Goal: Communication & Community: Share content

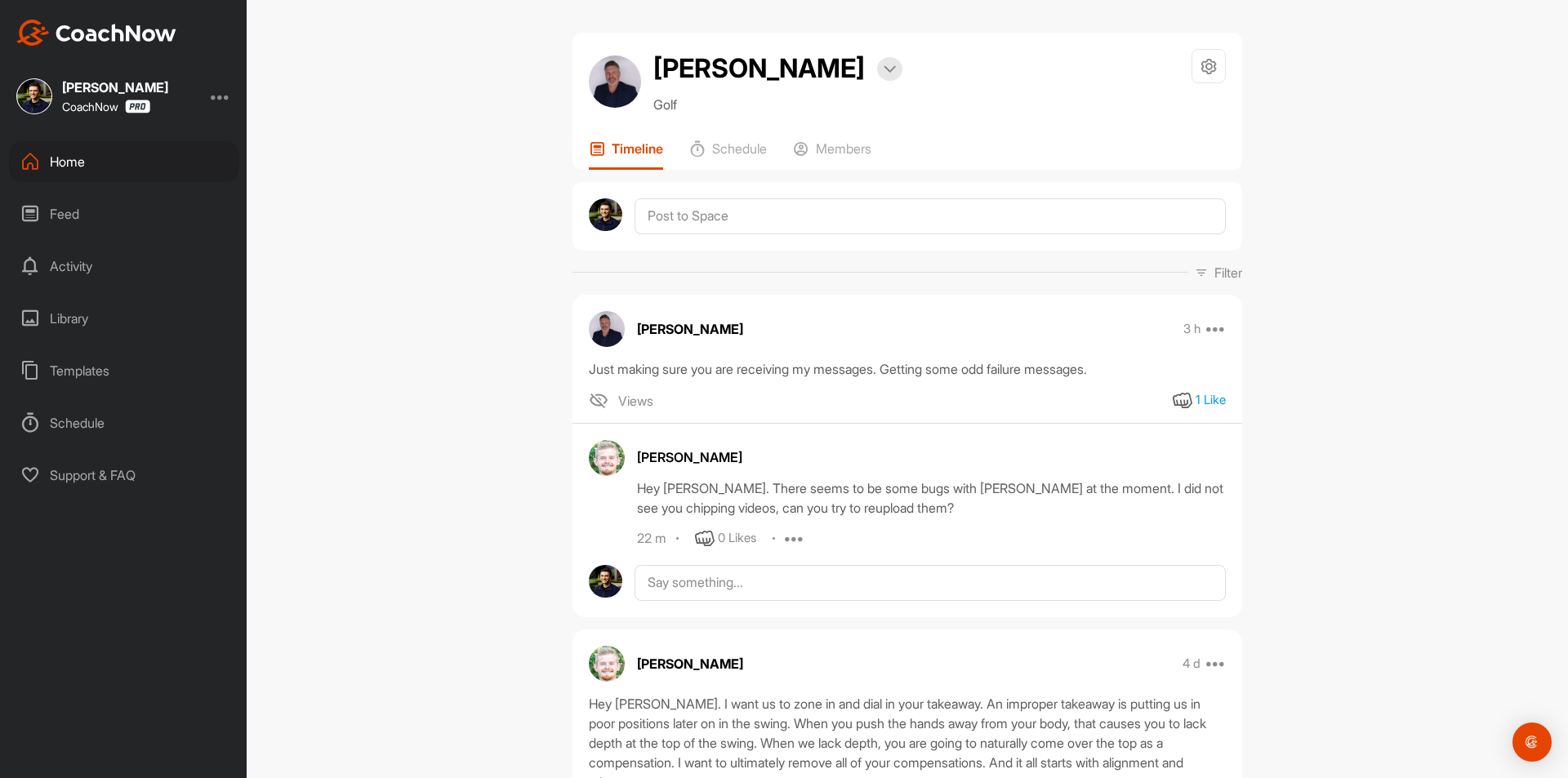
click at [100, 157] on div "Home" at bounding box center [124, 162] width 230 height 41
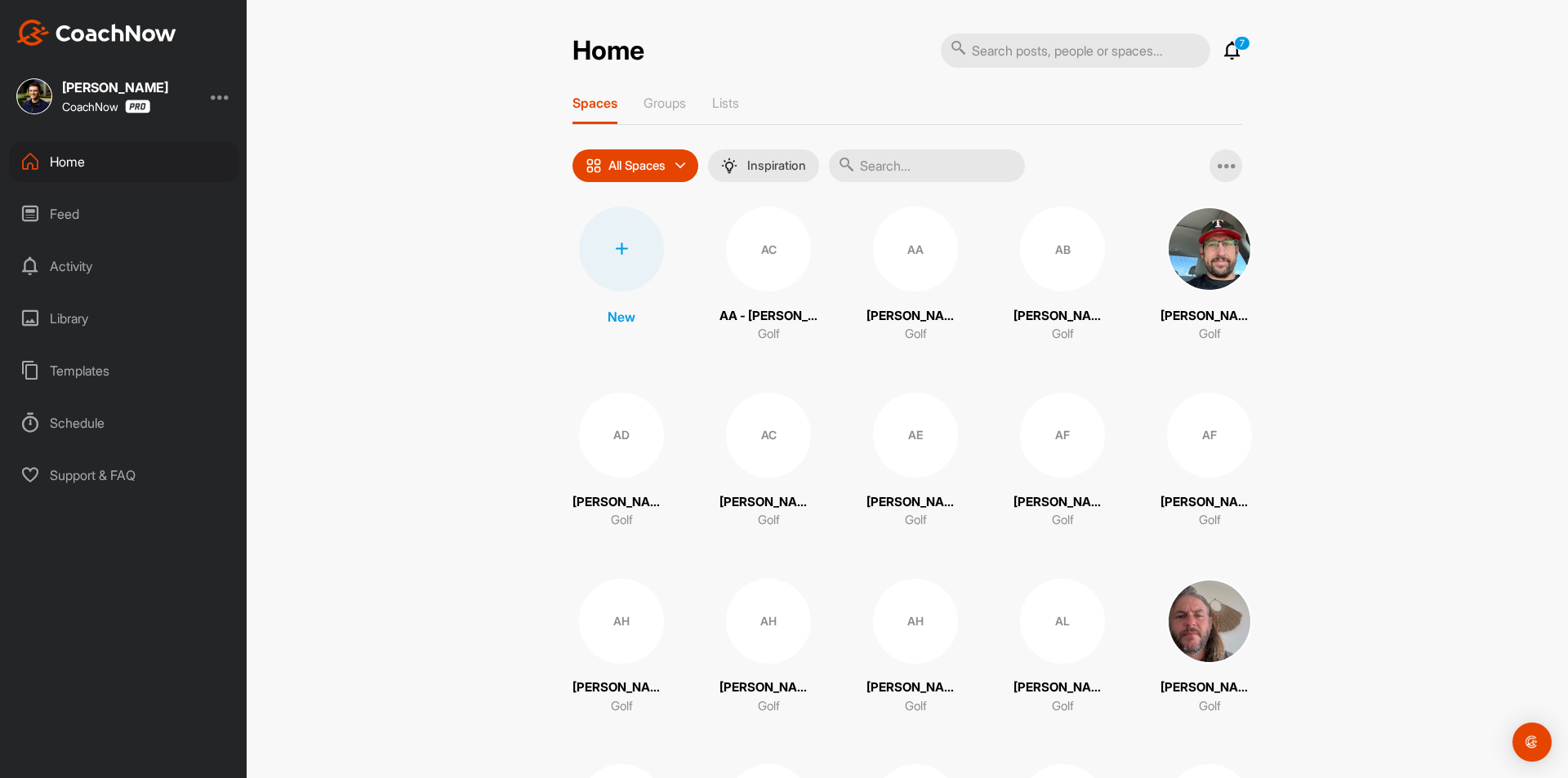
click at [907, 166] on input "text" at bounding box center [927, 166] width 196 height 32
paste input "[PERSON_NAME] [PERSON_NAME]"
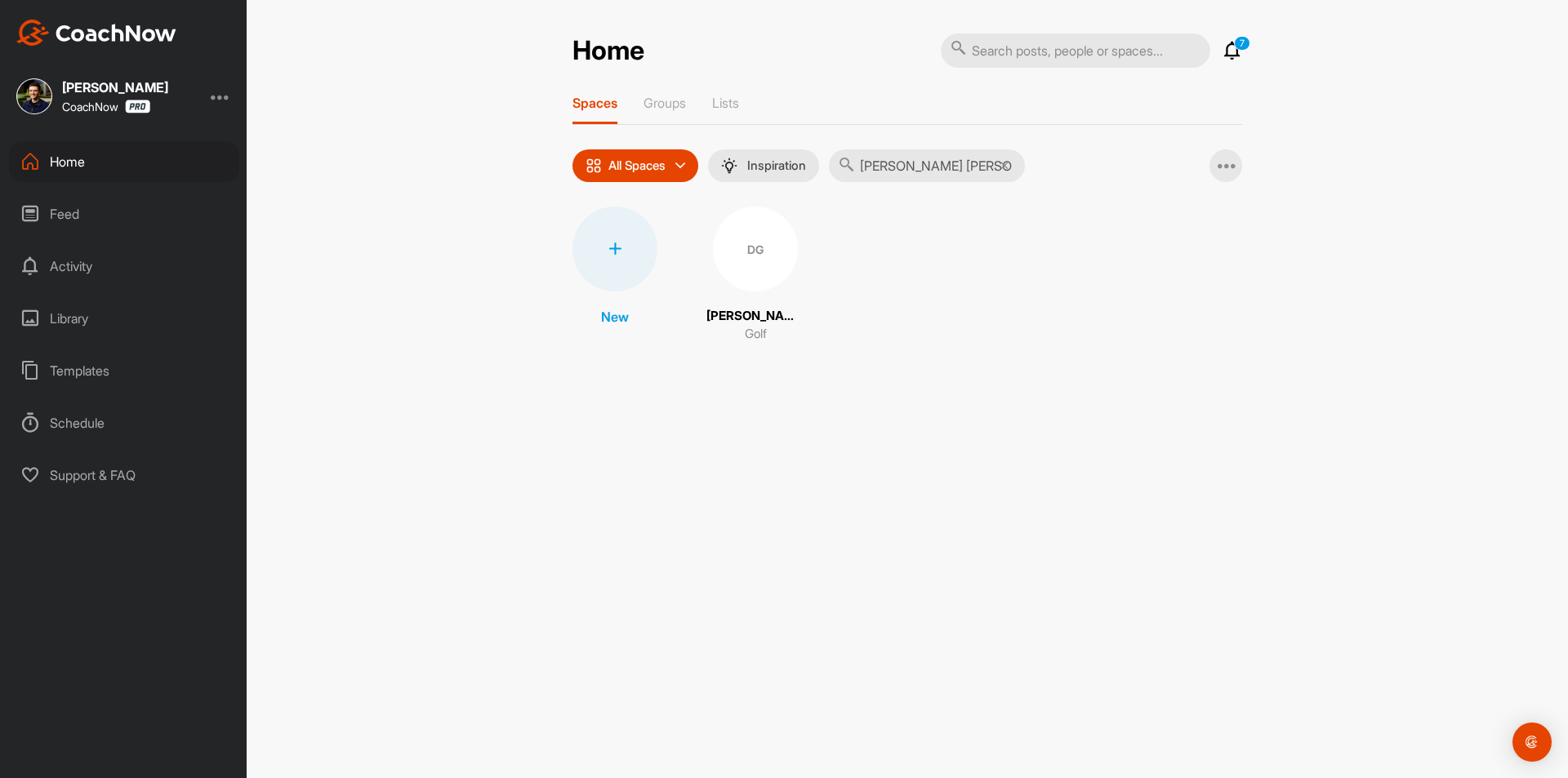
type input "[PERSON_NAME] [PERSON_NAME]"
click at [741, 260] on div "DG" at bounding box center [755, 248] width 85 height 85
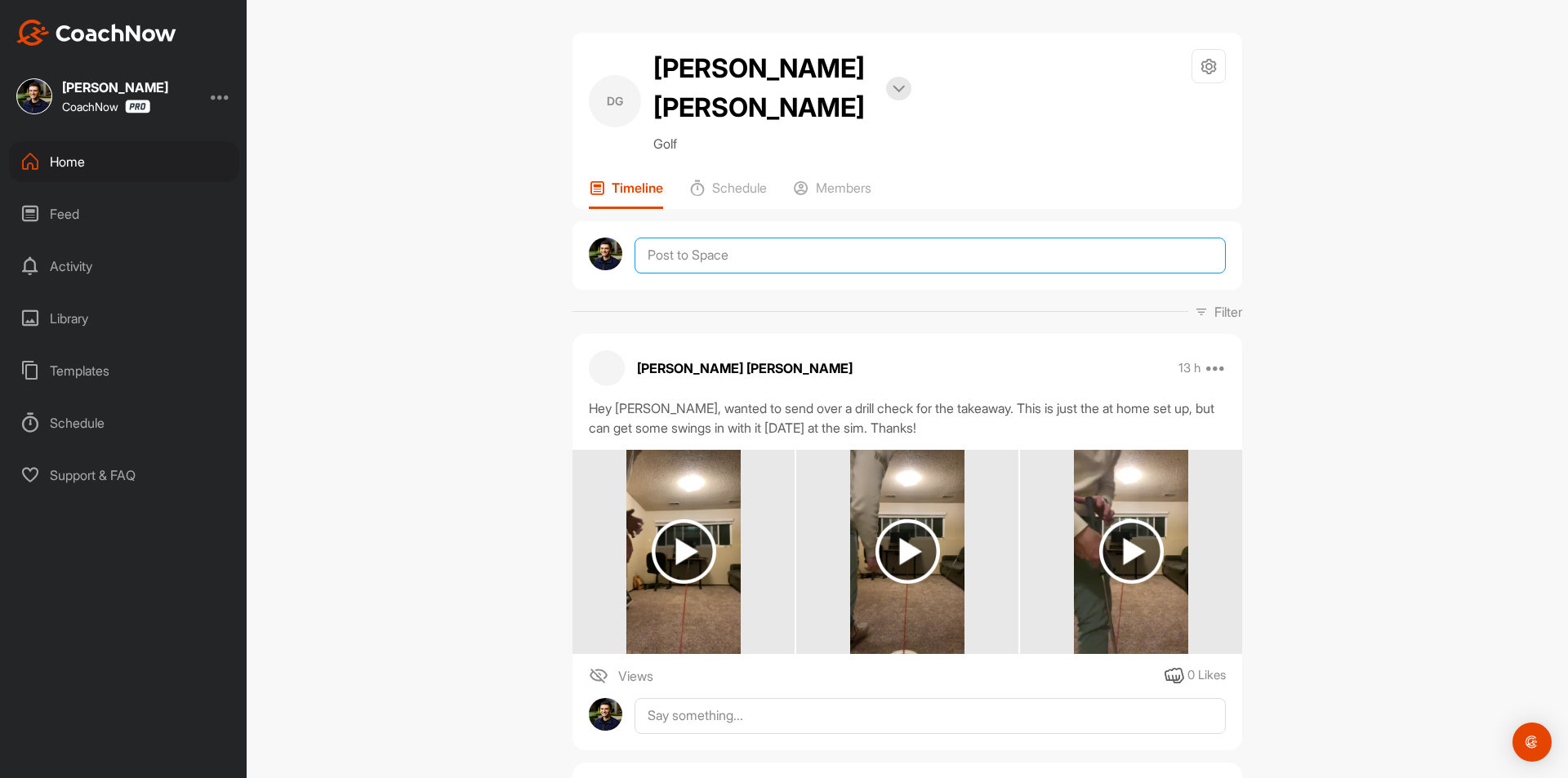
click at [723, 238] on textarea at bounding box center [930, 255] width 591 height 36
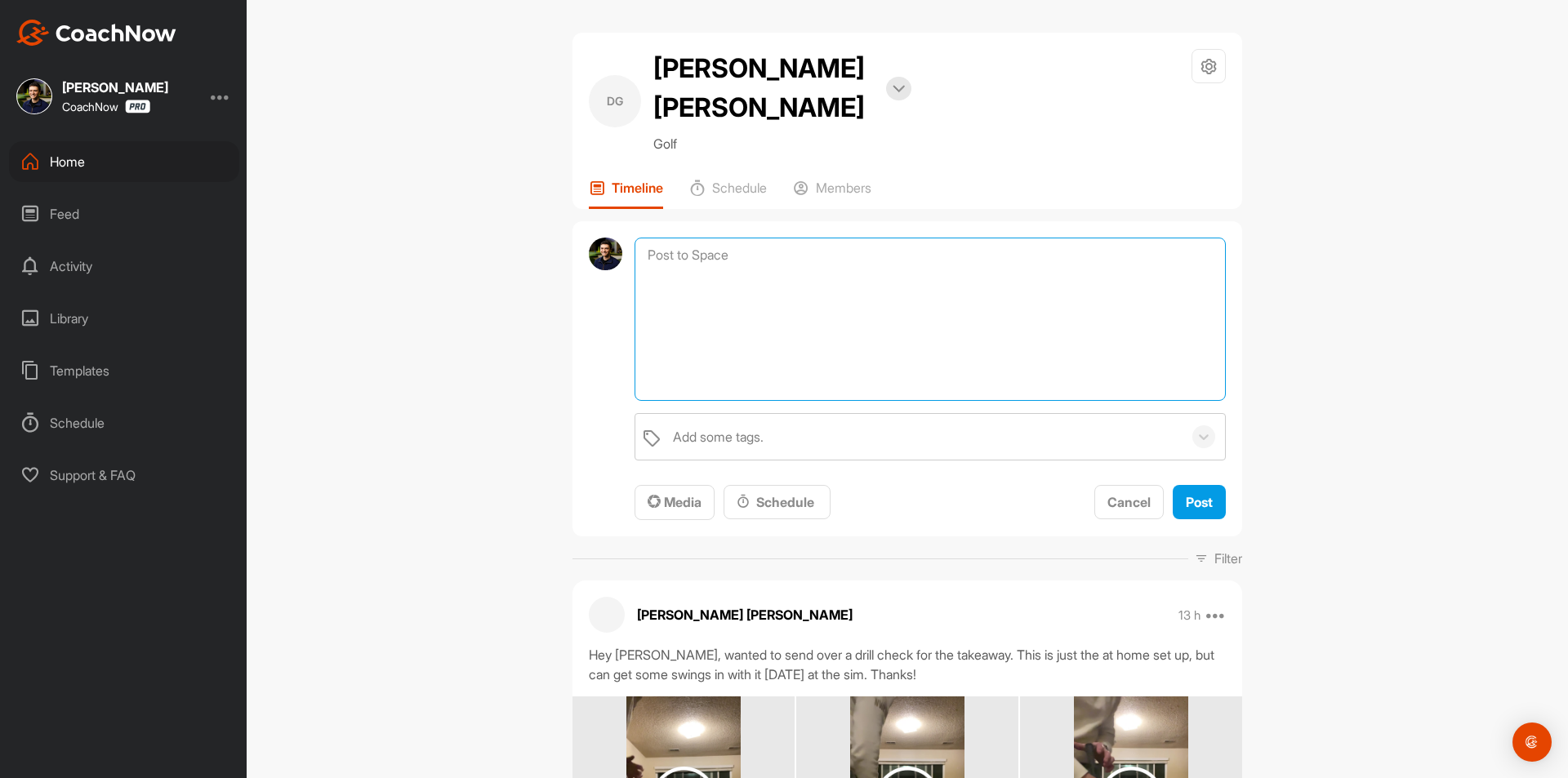
paste textarea "I am pinning a post here at the top of your CoachNow Space with some important …"
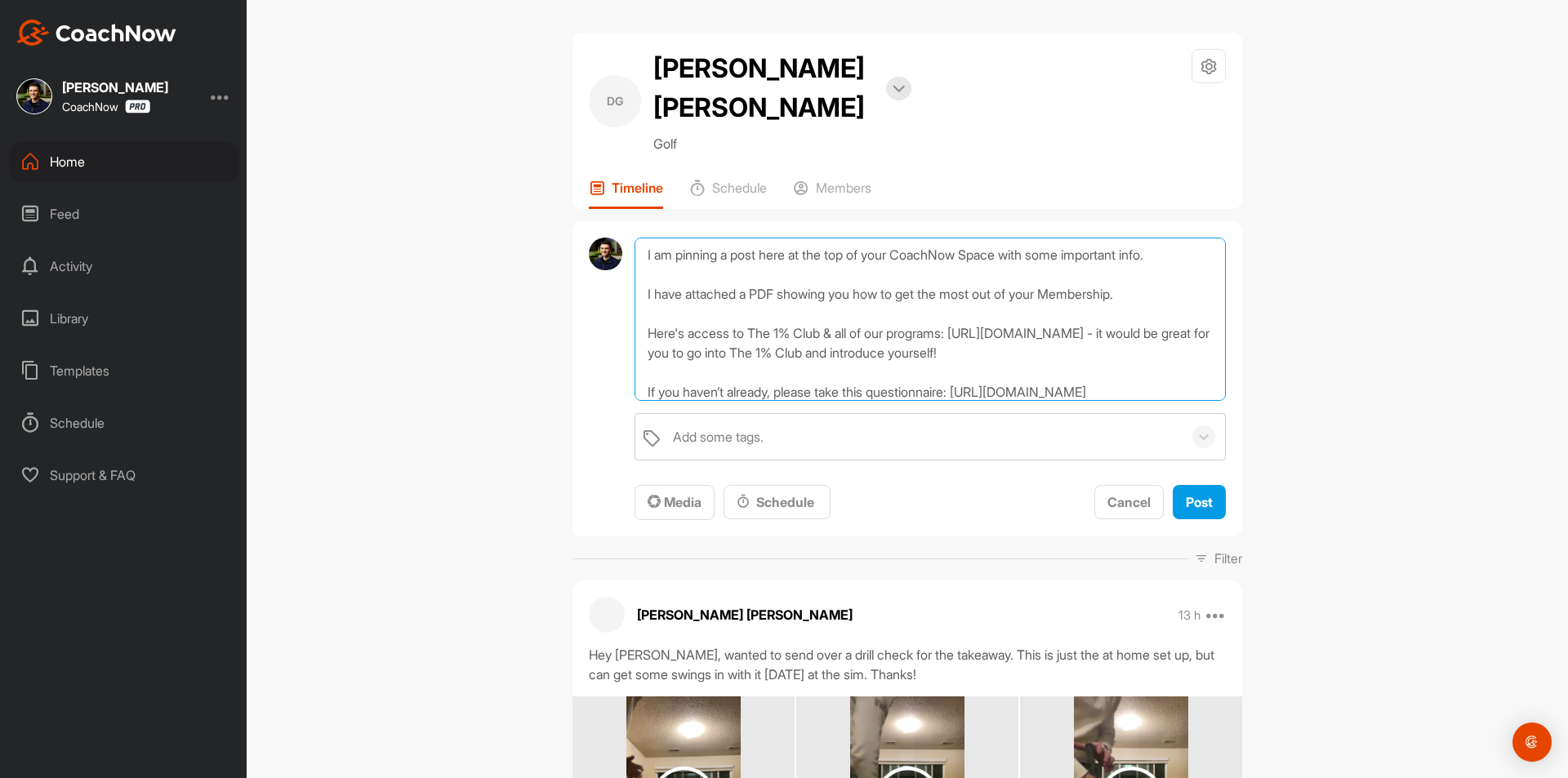
click at [638, 238] on textarea "I am pinning a post here at the top of your CoachNow Space with some important …" at bounding box center [930, 319] width 591 height 163
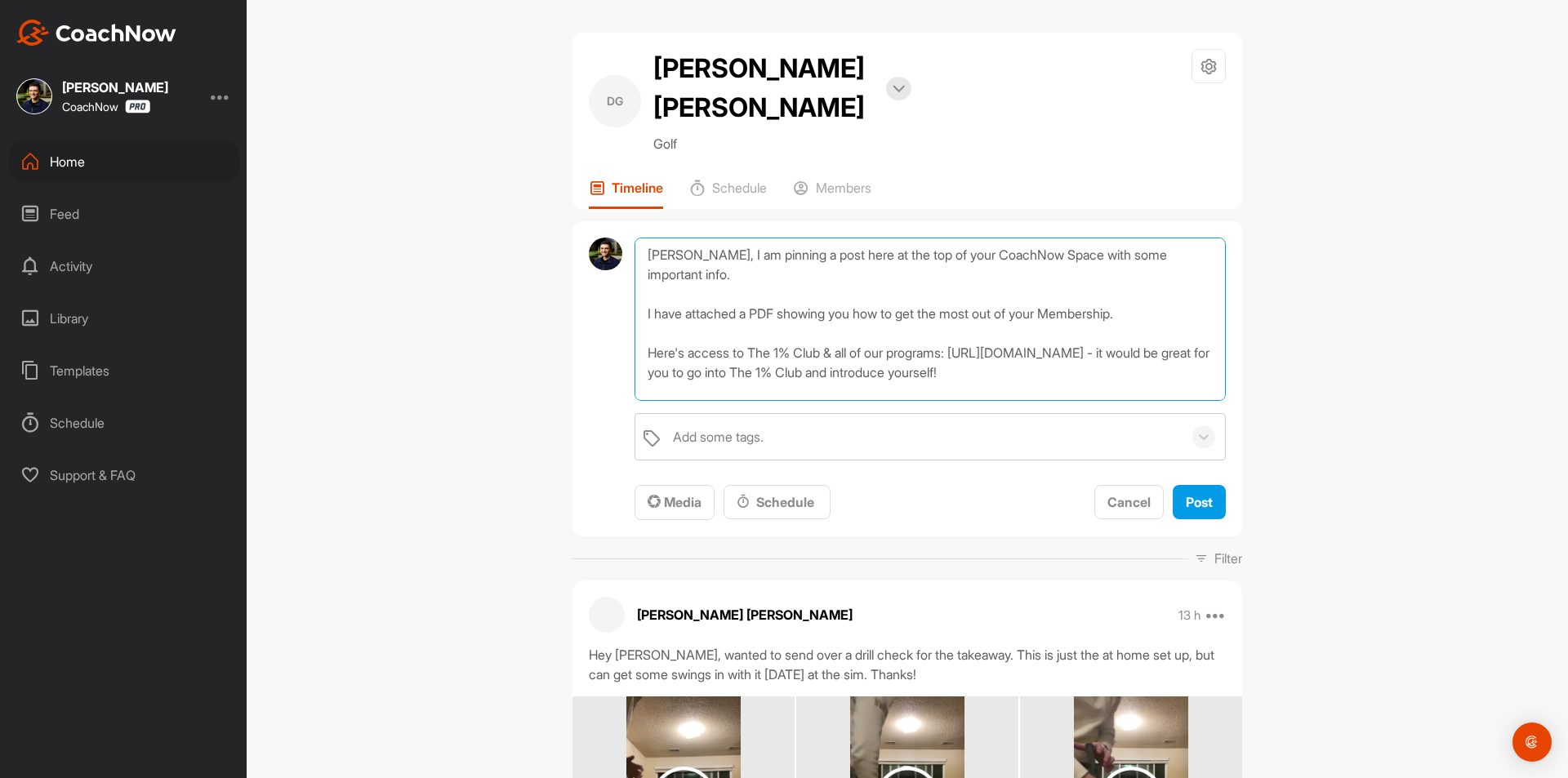
scroll to position [125, 0]
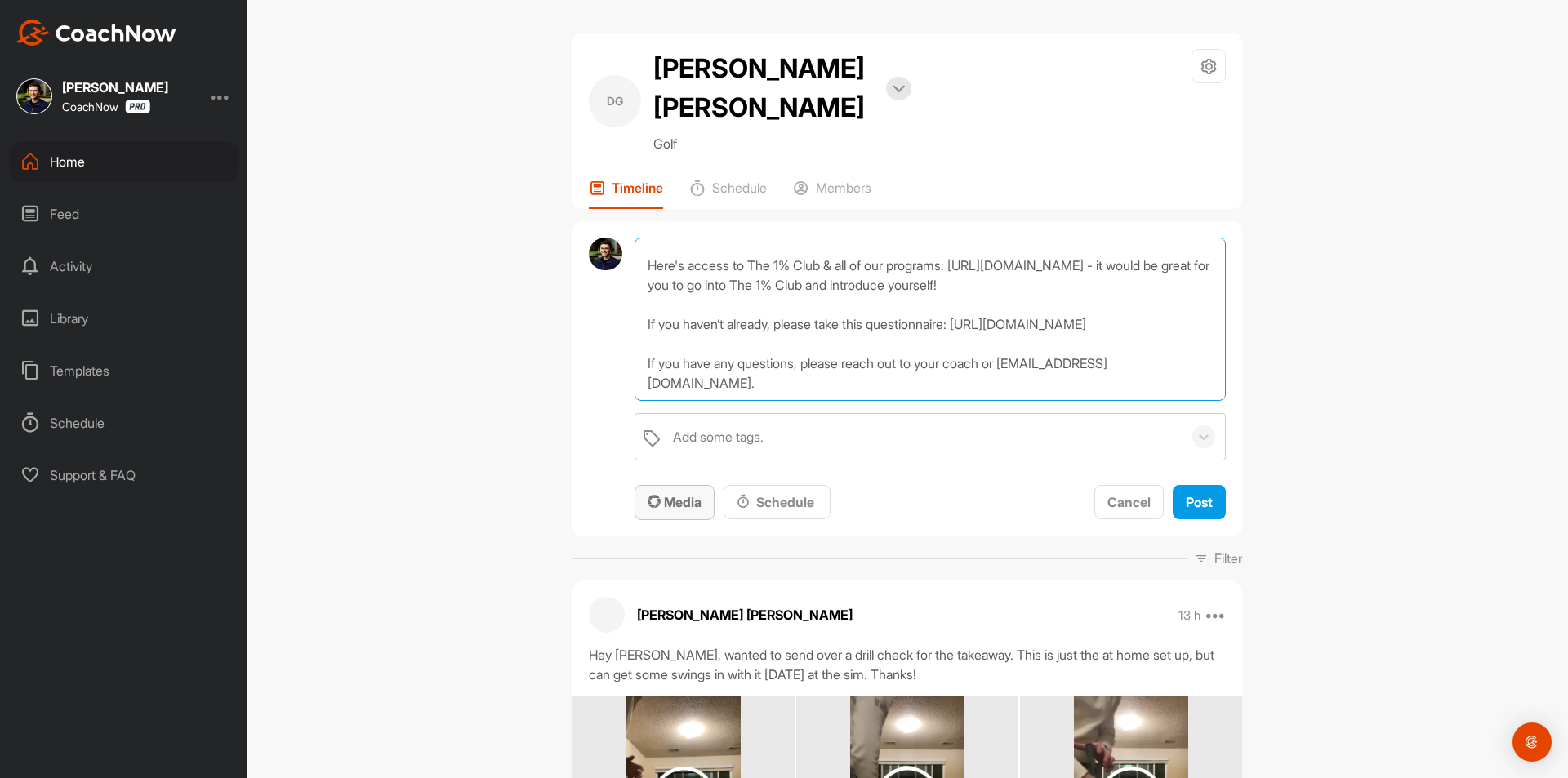
type textarea "[PERSON_NAME], I am pinning a post here at the top of your CoachNow Space with …"
click at [697, 485] on button "Media" at bounding box center [674, 502] width 80 height 35
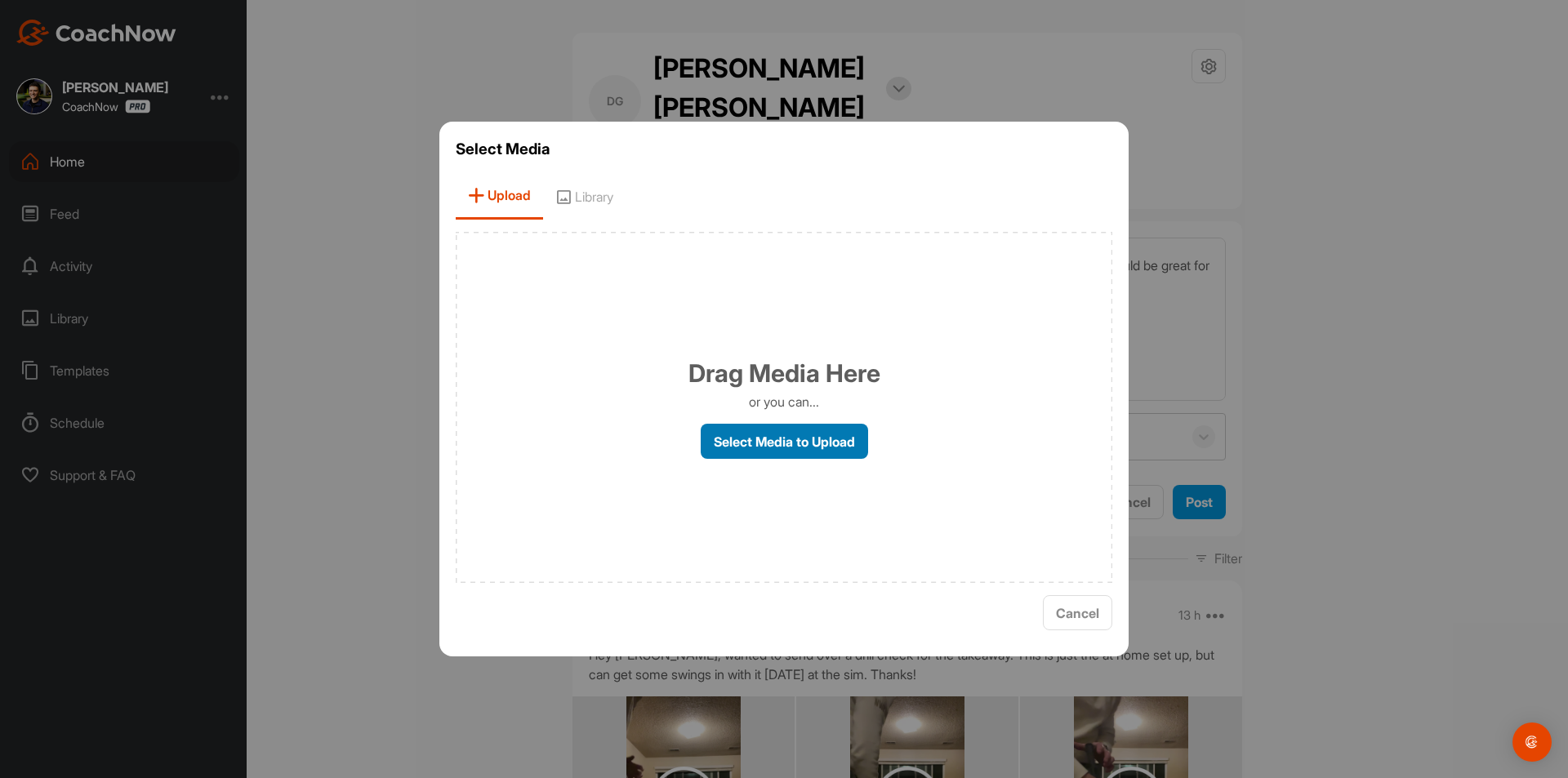
click at [781, 450] on label "Select Media to Upload" at bounding box center [784, 441] width 168 height 35
click at [0, 0] on input "Select Media to Upload" at bounding box center [0, 0] width 0 height 0
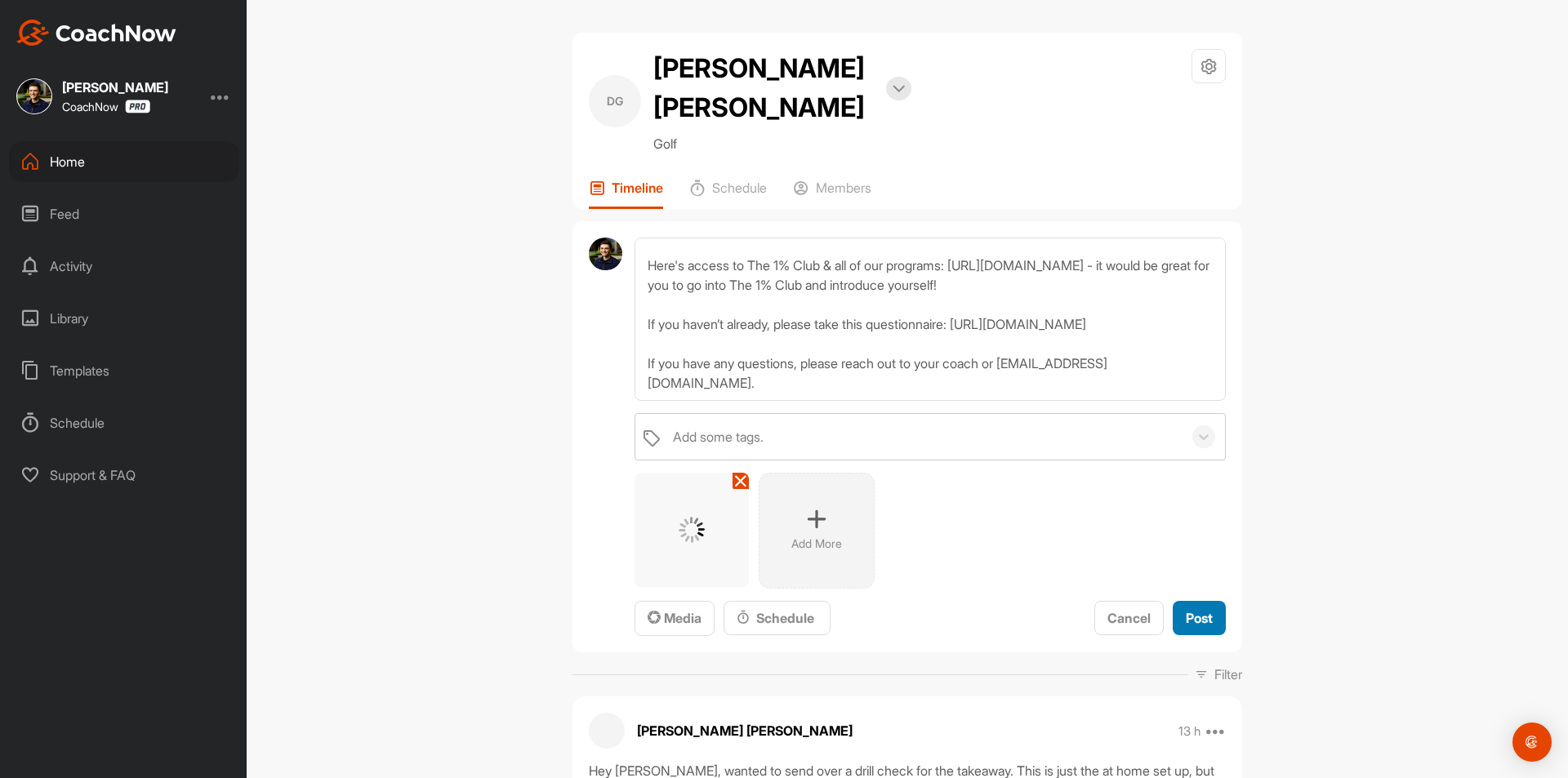
click at [1195, 609] on span "Post" at bounding box center [1200, 618] width 27 height 16
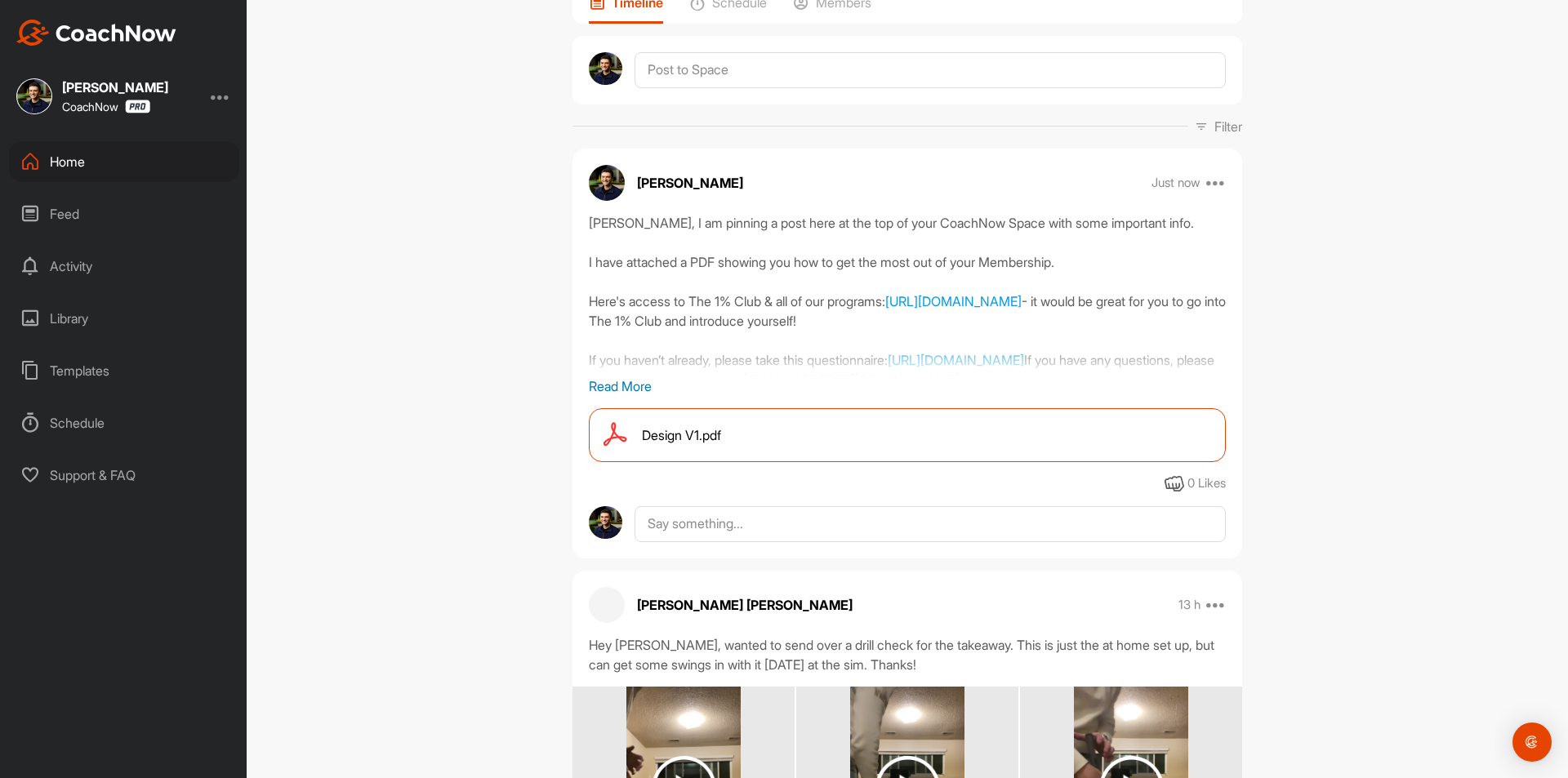
scroll to position [0, 0]
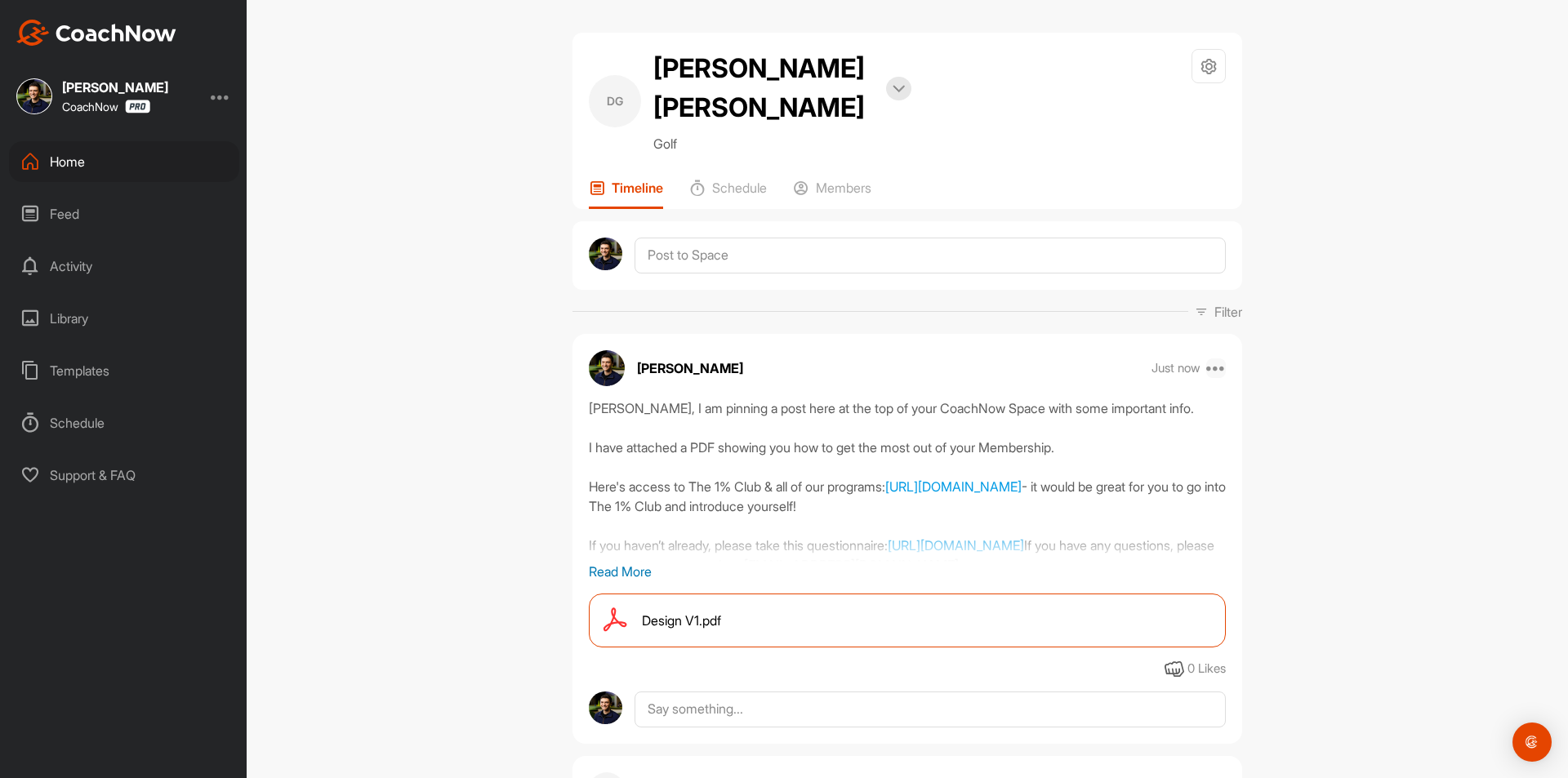
click at [1207, 359] on icon at bounding box center [1216, 368] width 20 height 20
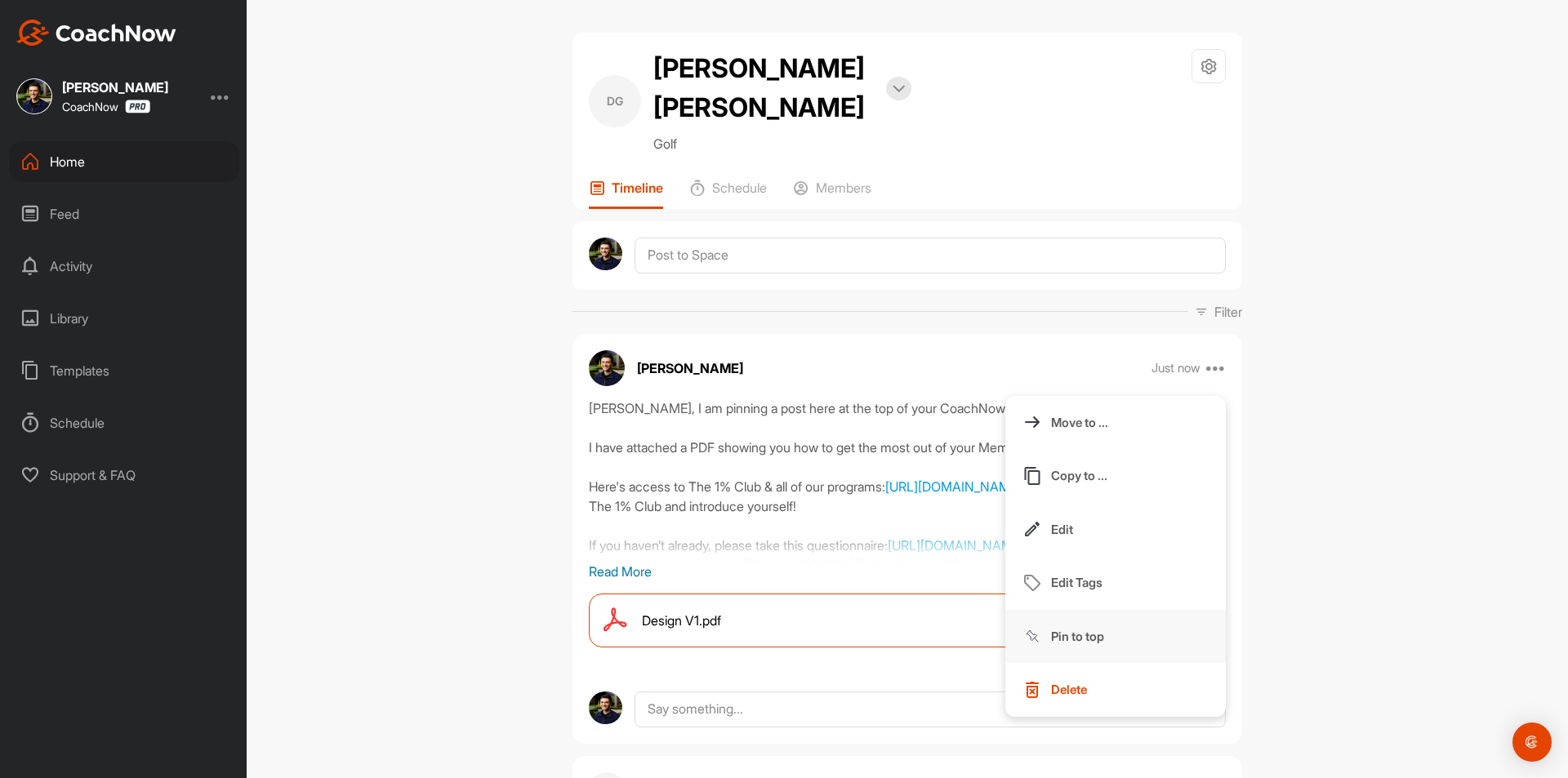
click at [1083, 627] on p "Pin to top" at bounding box center [1077, 635] width 53 height 17
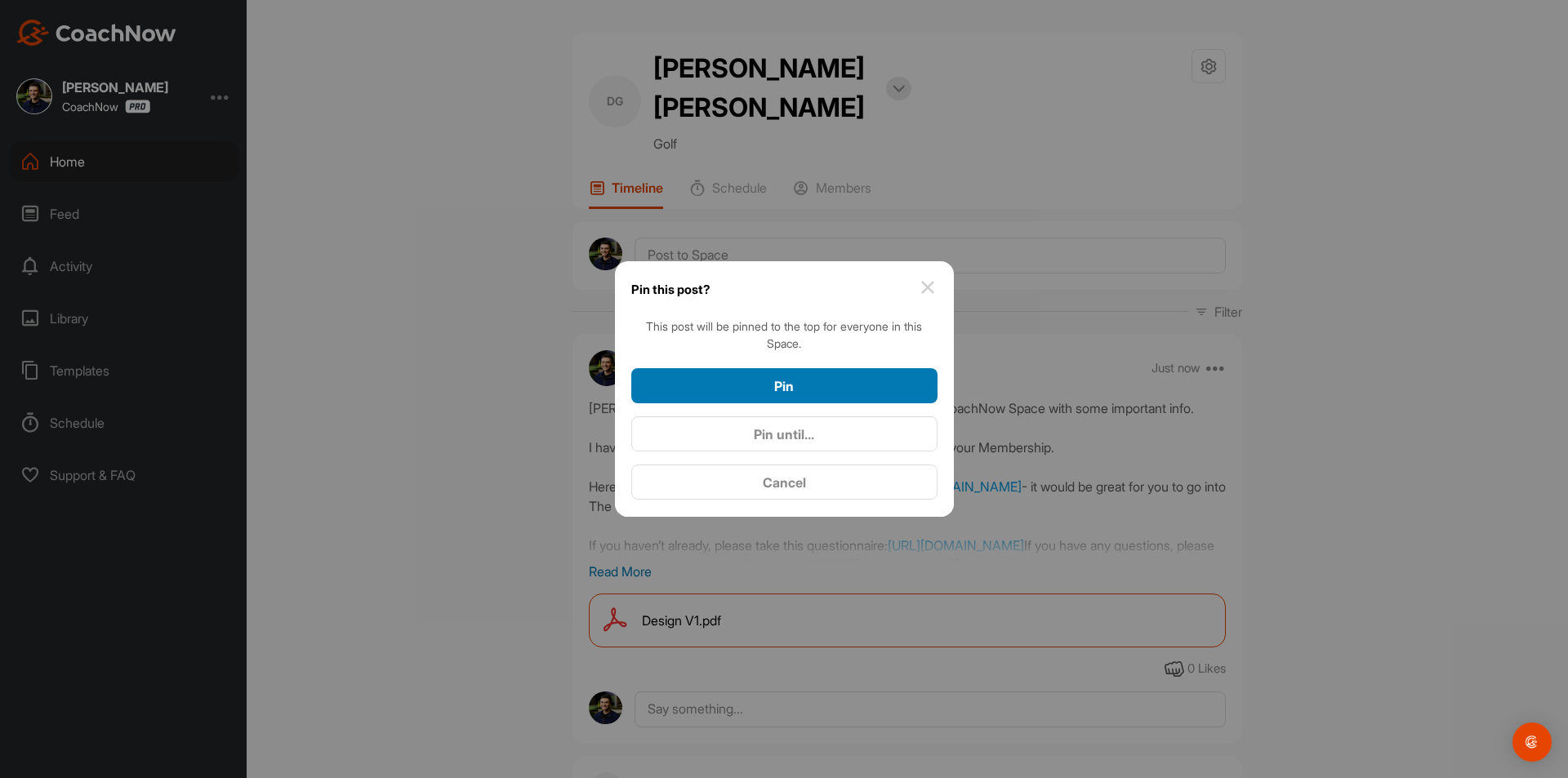
click at [775, 375] on button "Pin" at bounding box center [784, 385] width 307 height 35
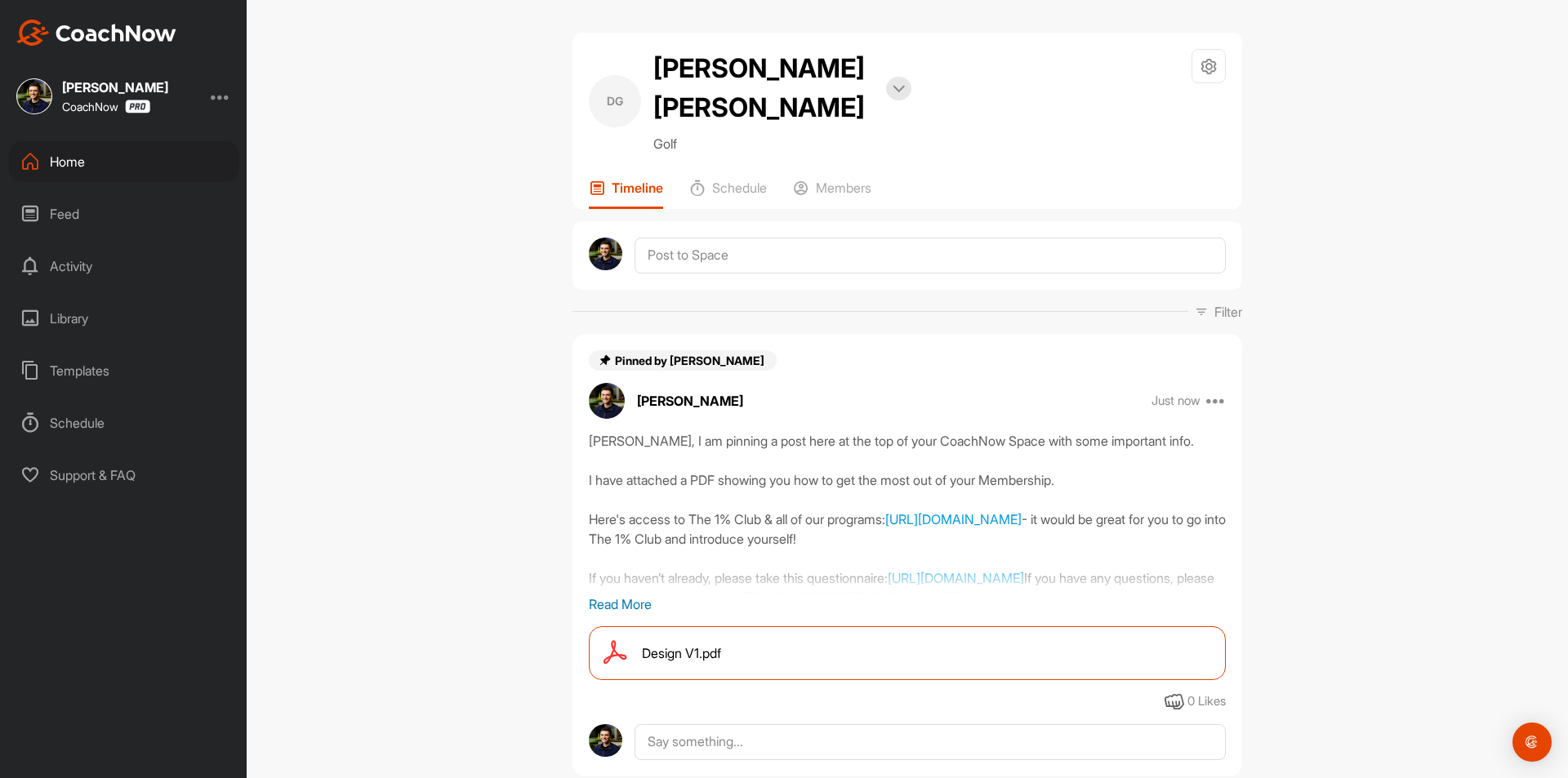
click at [604, 594] on p "Read More" at bounding box center [907, 604] width 637 height 20
